Goal: Find specific page/section: Find specific page/section

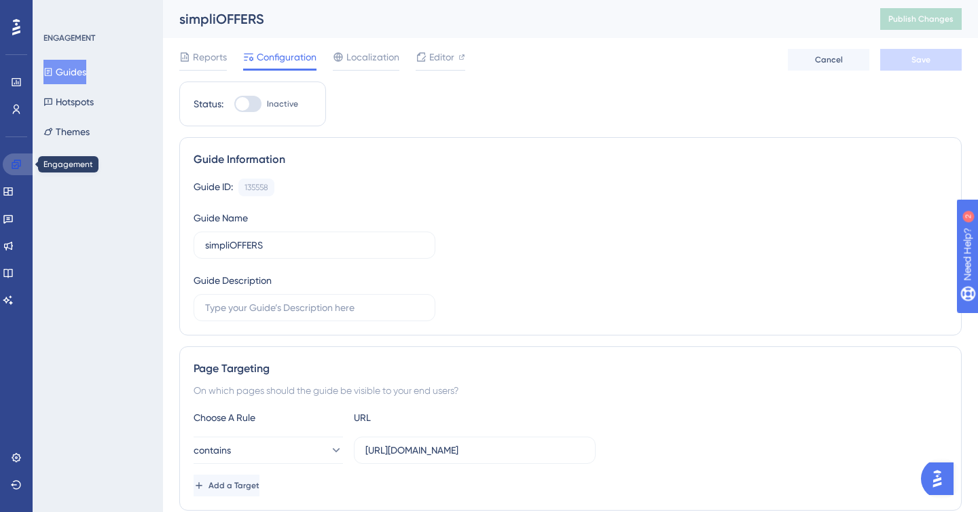
click at [19, 166] on icon at bounding box center [16, 164] width 9 height 9
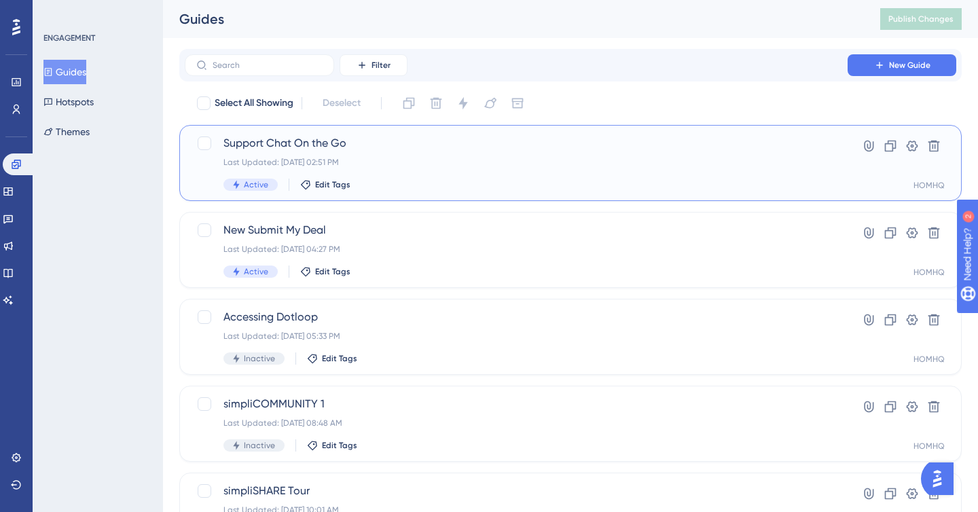
click at [304, 157] on div "Last Updated: [DATE] 02:51 PM" at bounding box center [516, 162] width 586 height 11
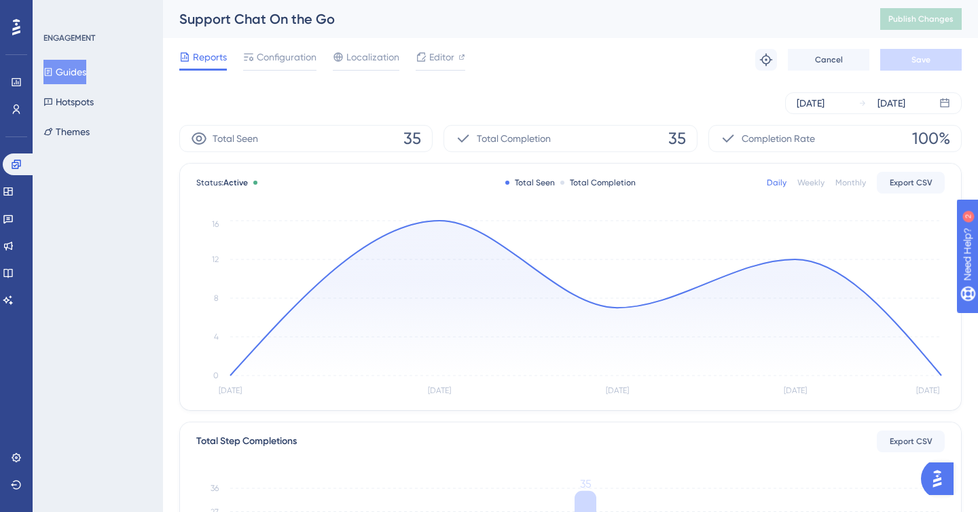
click at [289, 57] on span "Configuration" at bounding box center [287, 57] width 60 height 16
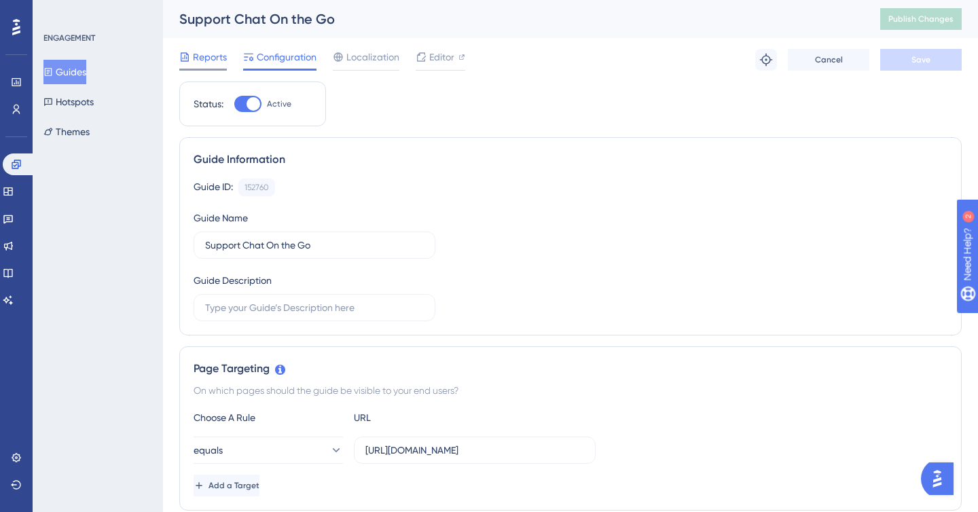
click at [209, 57] on span "Reports" at bounding box center [210, 57] width 34 height 16
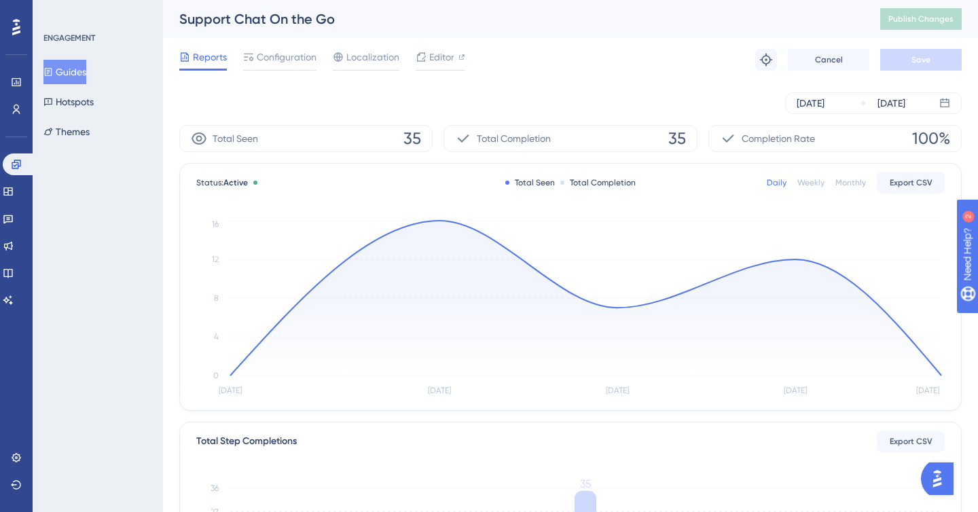
click at [411, 46] on div "Reports Configuration Localization Editor Troubleshoot Cancel Save" at bounding box center [570, 59] width 783 height 43
click at [426, 57] on div "Editor" at bounding box center [441, 57] width 50 height 16
